Goal: Task Accomplishment & Management: Complete application form

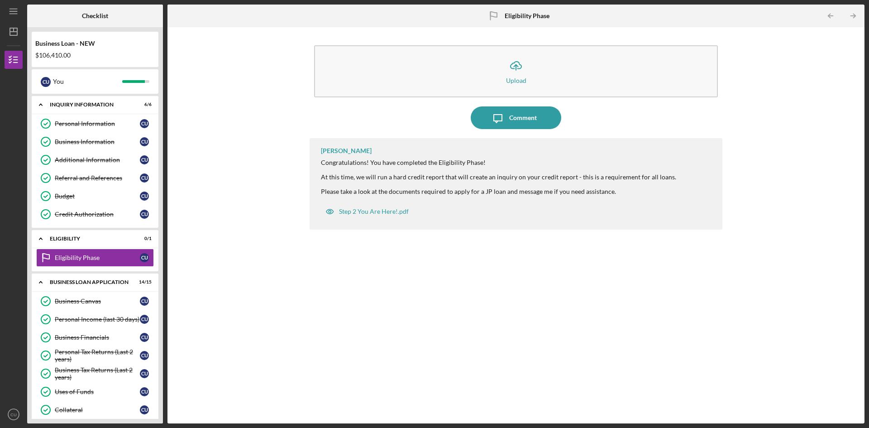
scroll to position [215, 0]
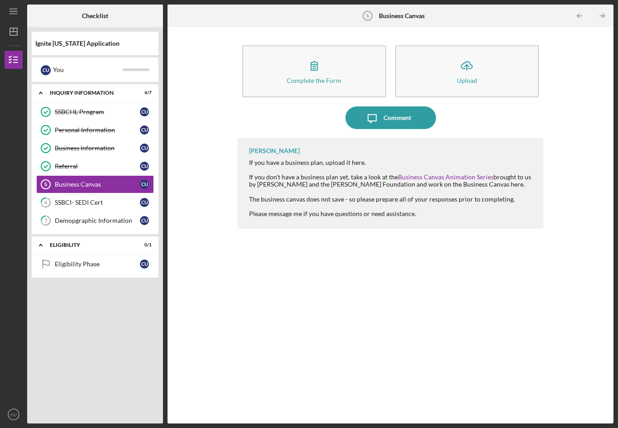
click at [242, 45] on button "Complete the Form Form" at bounding box center [314, 71] width 144 height 52
